Goal: Information Seeking & Learning: Learn about a topic

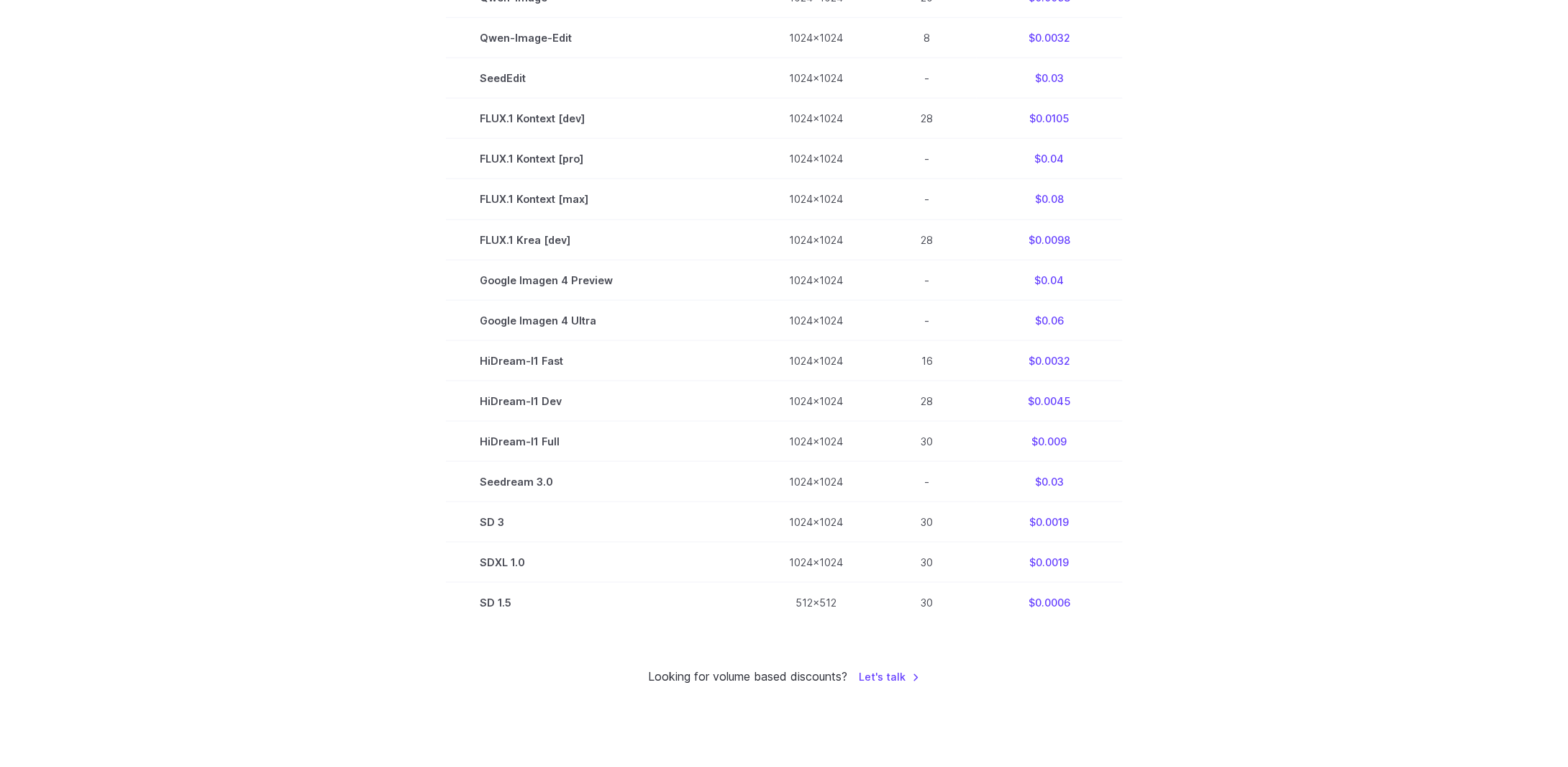
scroll to position [791, 0]
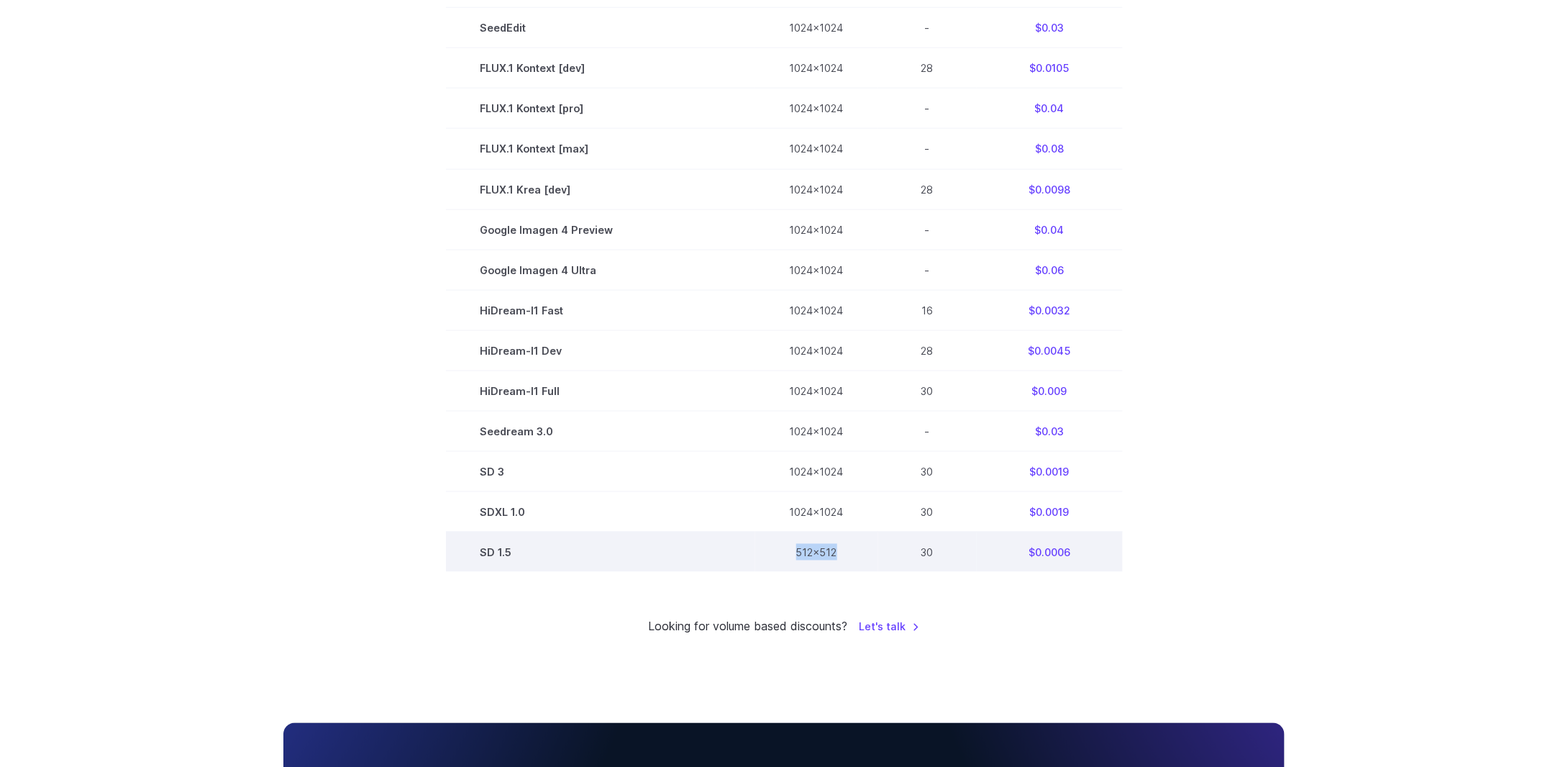
drag, startPoint x: 807, startPoint y: 552, endPoint x: 855, endPoint y: 550, distance: 48.0
click at [855, 550] on td "512x512" at bounding box center [817, 552] width 123 height 40
click at [852, 556] on td "512x512" at bounding box center [817, 552] width 123 height 40
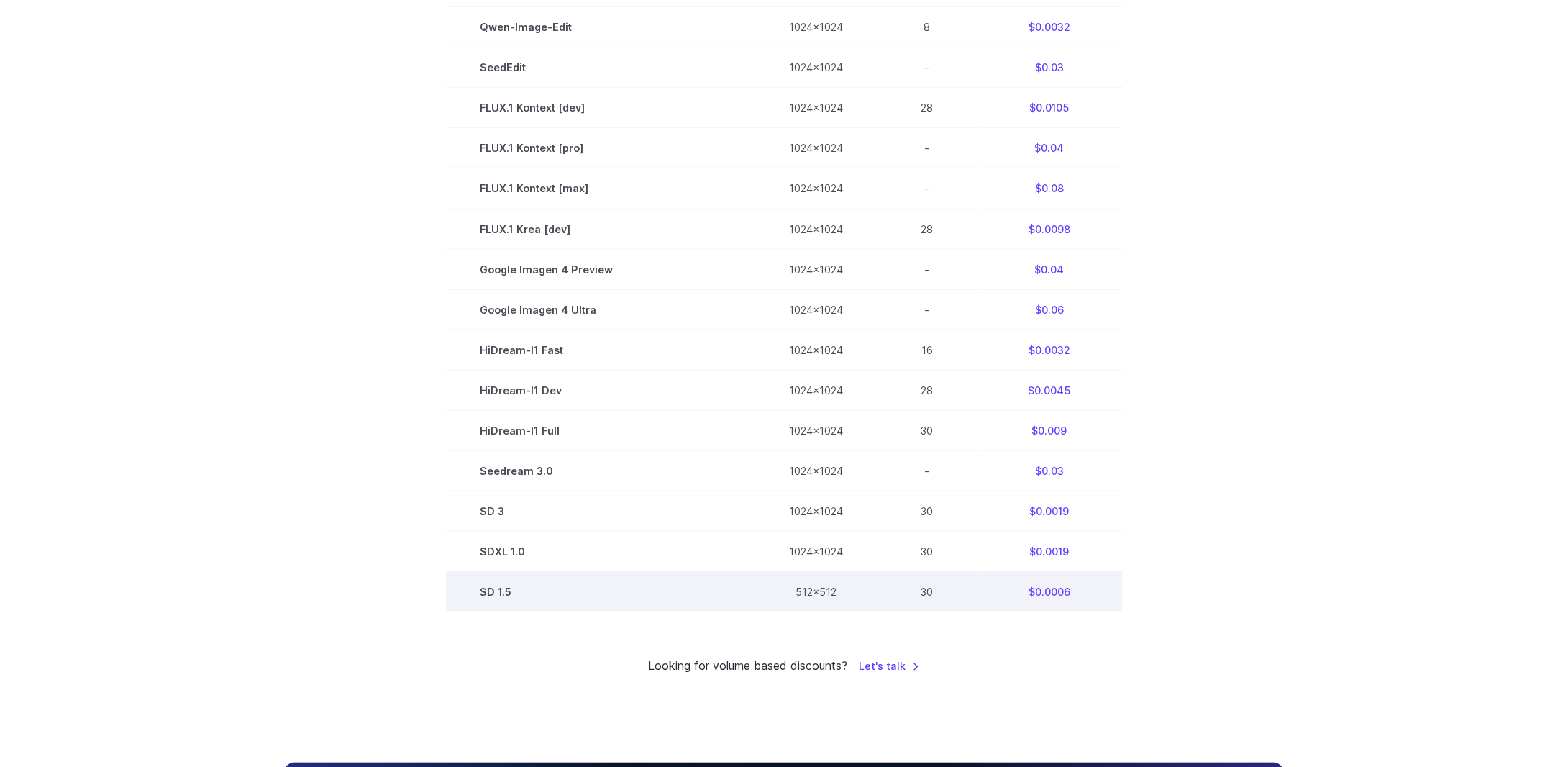
scroll to position [864, 0]
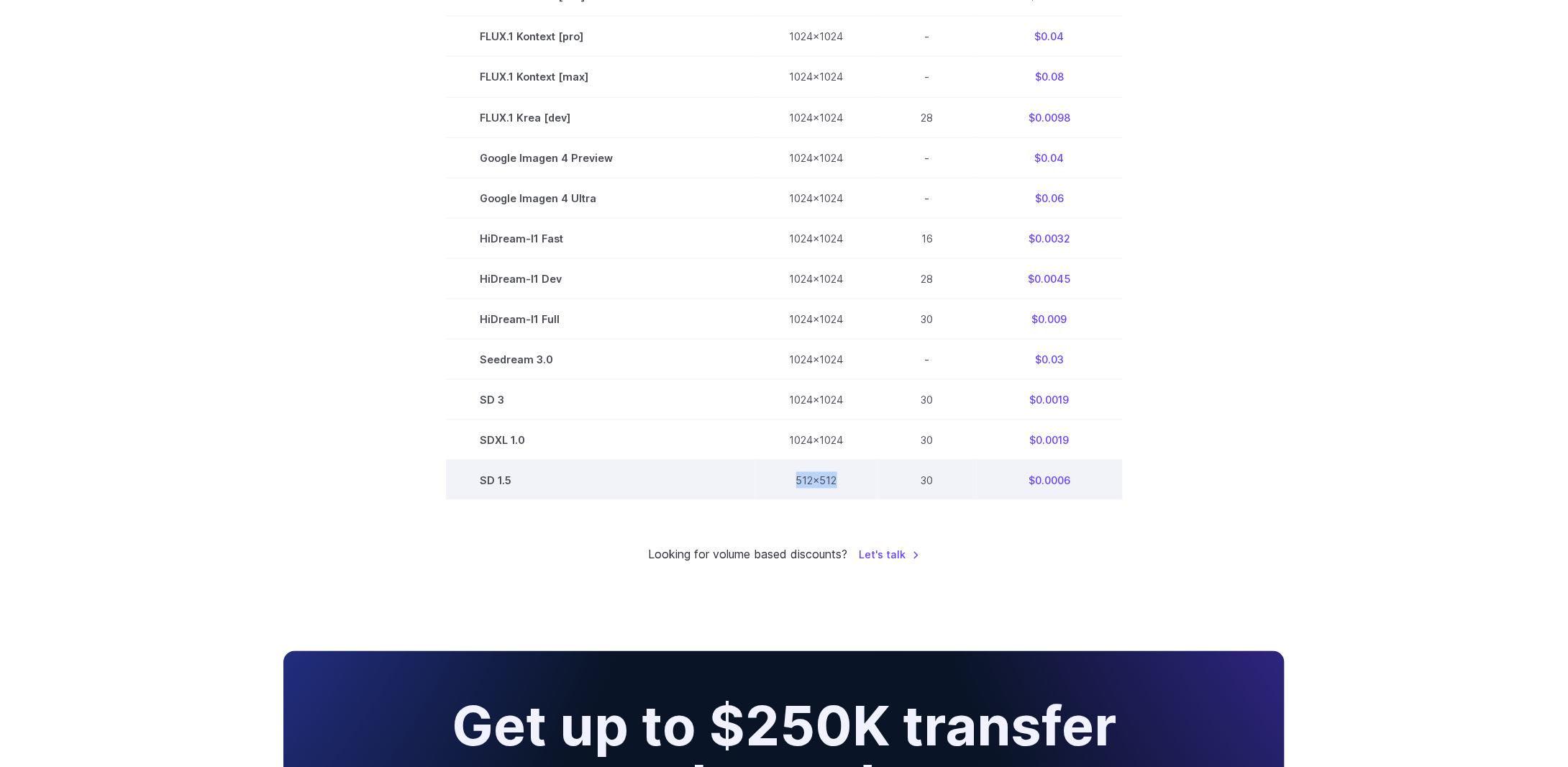
drag, startPoint x: 780, startPoint y: 476, endPoint x: 854, endPoint y: 481, distance: 74.2
click at [854, 481] on td "512x512" at bounding box center [817, 480] width 123 height 40
drag, startPoint x: 886, startPoint y: 482, endPoint x: 948, endPoint y: 485, distance: 62.1
click at [948, 485] on td "30" at bounding box center [927, 480] width 98 height 40
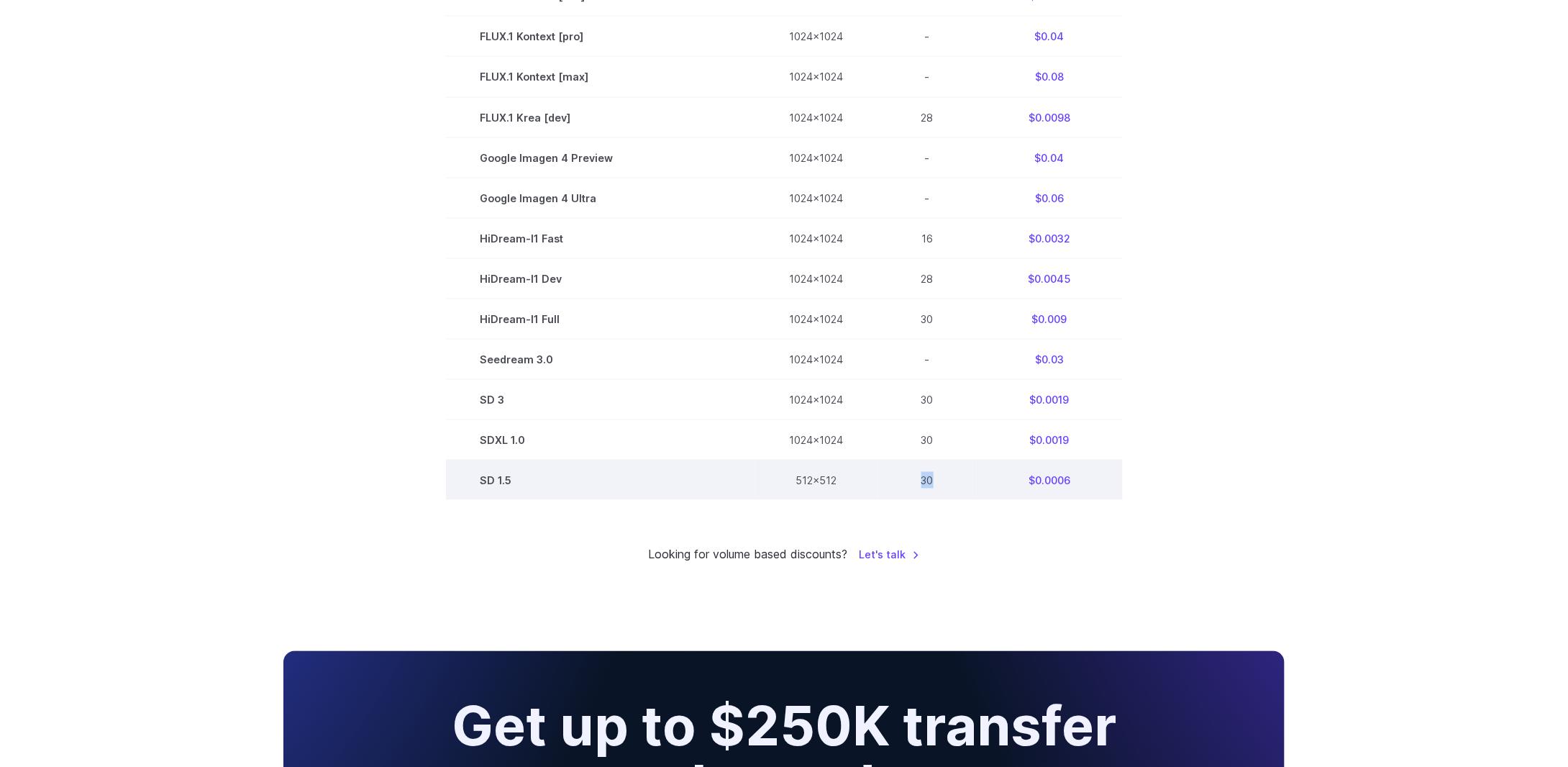
click at [948, 485] on td "30" at bounding box center [927, 480] width 98 height 40
drag, startPoint x: 788, startPoint y: 488, endPoint x: 850, endPoint y: 488, distance: 62.0
click at [850, 488] on td "512x512" at bounding box center [817, 480] width 123 height 40
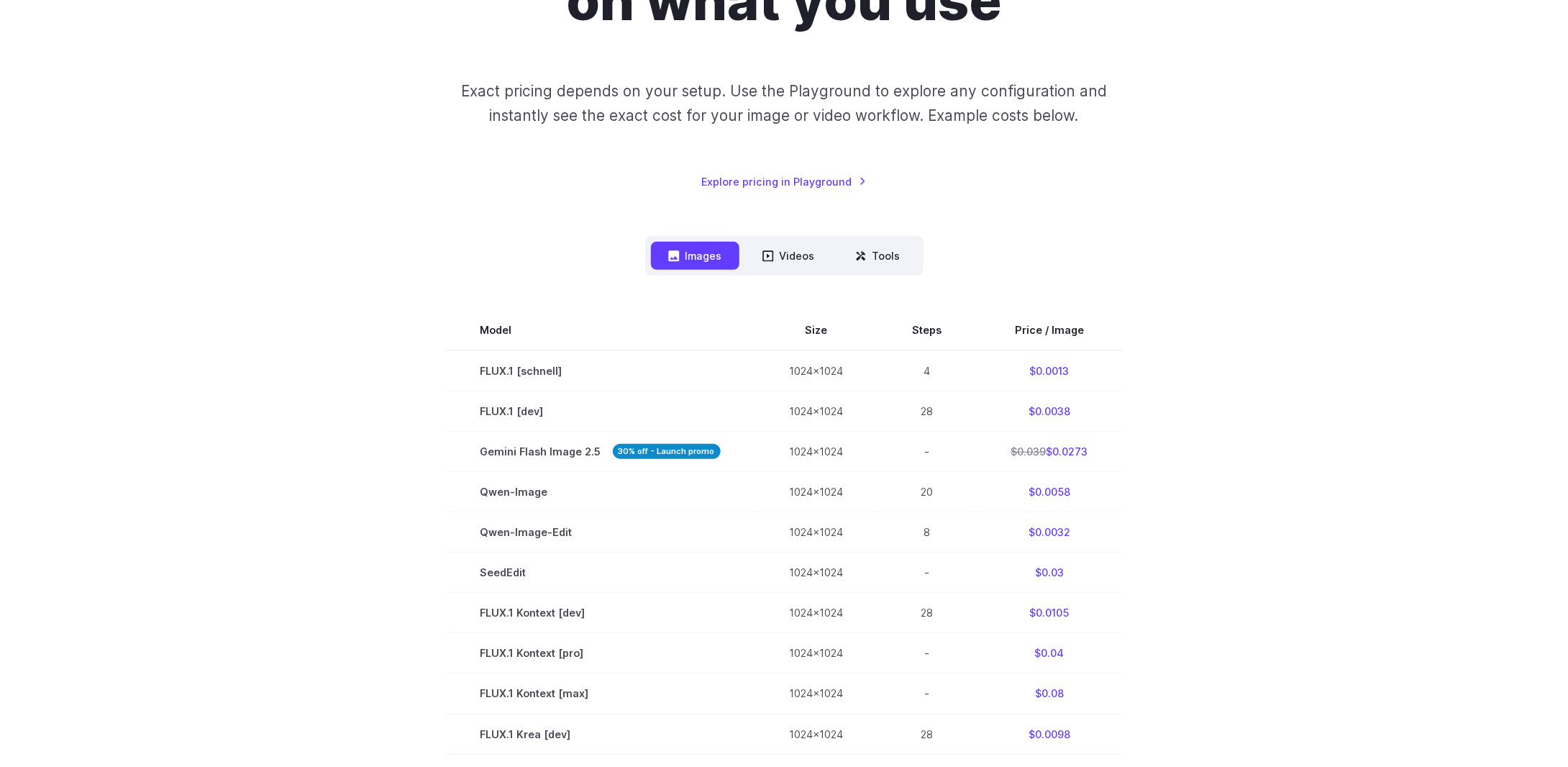
scroll to position [216, 0]
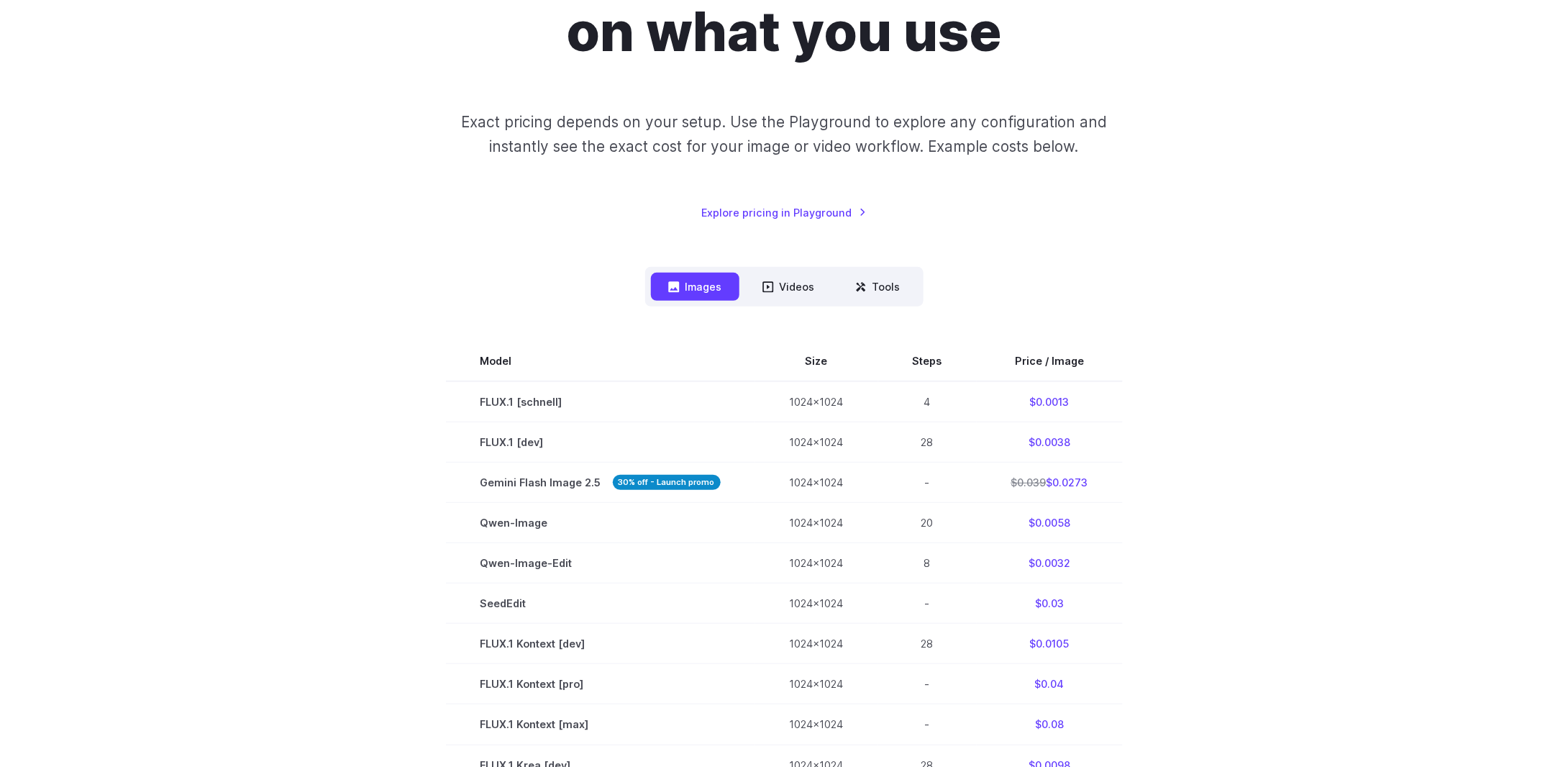
click at [1165, 308] on div "Model Size Steps Price / Image FLUX.1 [[PERSON_NAME]] 1024x1024 4 $0.0013 FLUX.…" at bounding box center [784, 728] width 1002 height 842
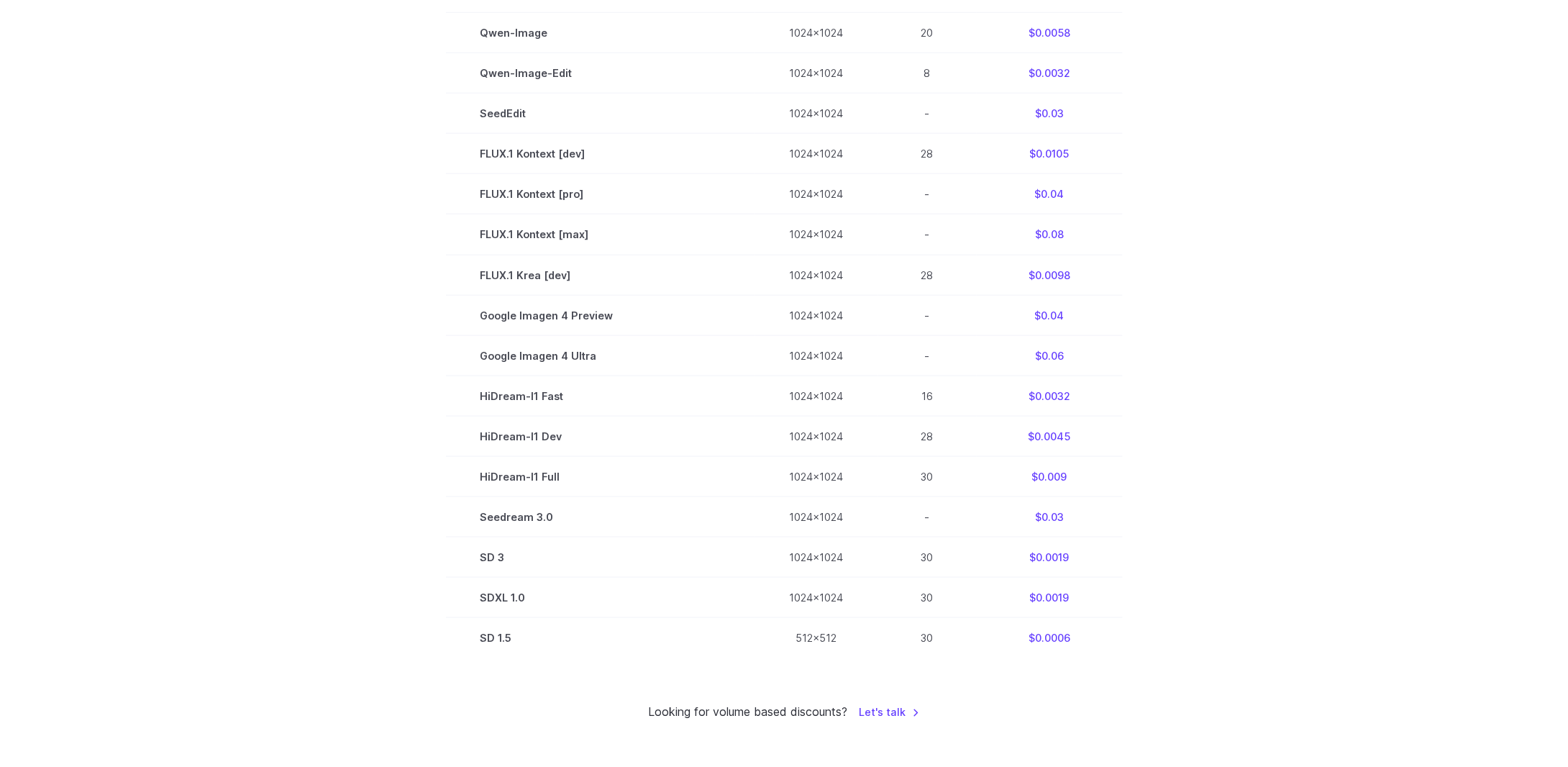
scroll to position [720, 0]
